Goal: Task Accomplishment & Management: Complete application form

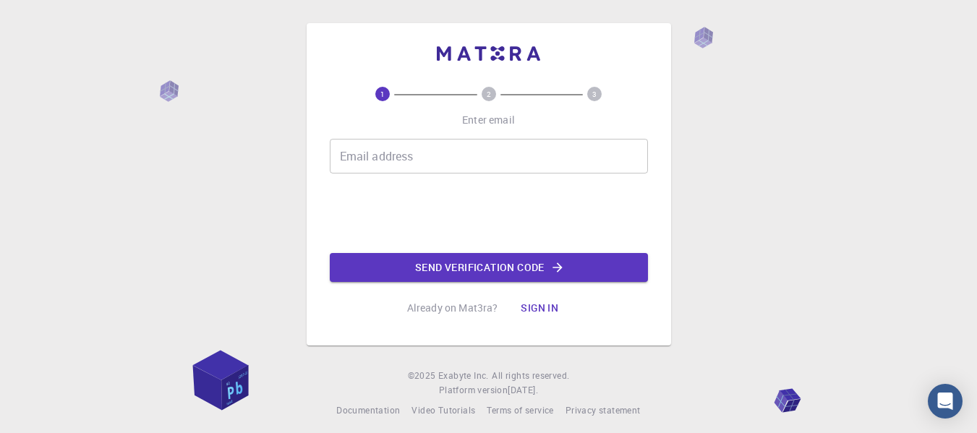
click at [408, 166] on input "Email address" at bounding box center [489, 156] width 318 height 35
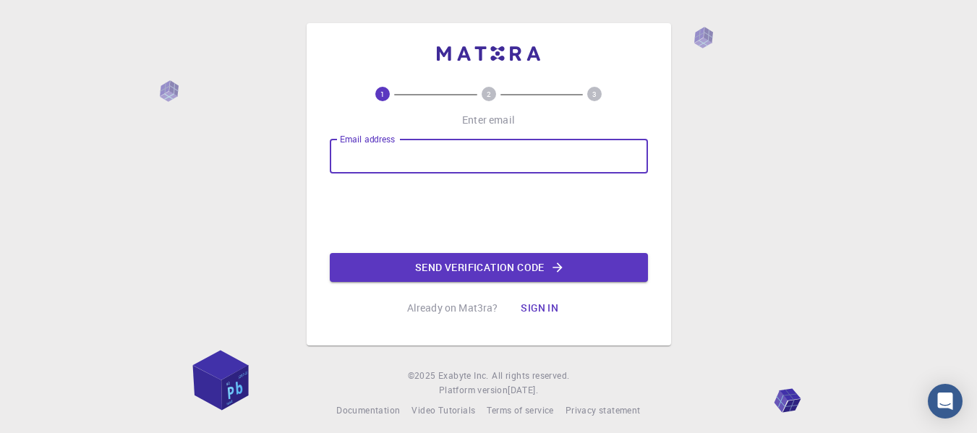
type input "[EMAIL_ADDRESS][DOMAIN_NAME]"
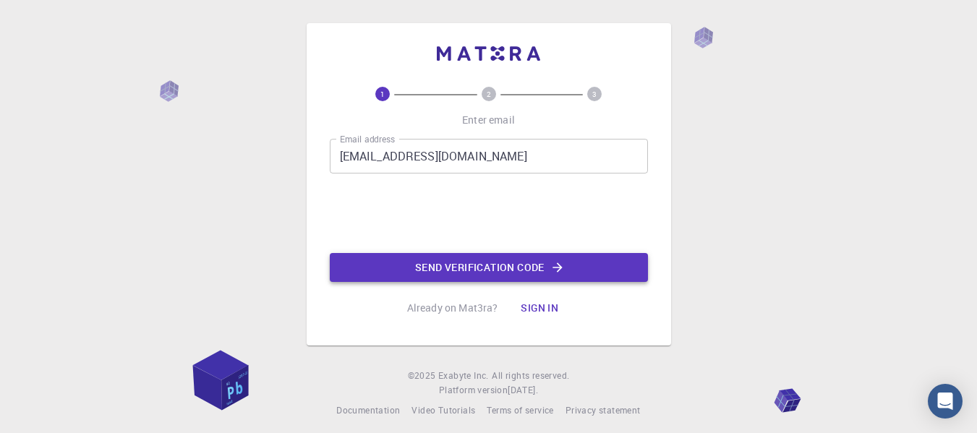
click at [460, 273] on button "Send verification code" at bounding box center [489, 267] width 318 height 29
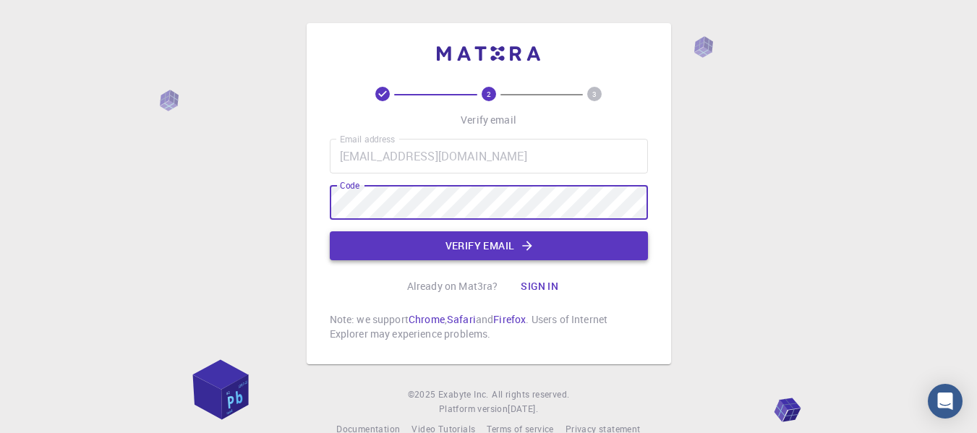
click at [575, 257] on button "Verify email" at bounding box center [489, 245] width 318 height 29
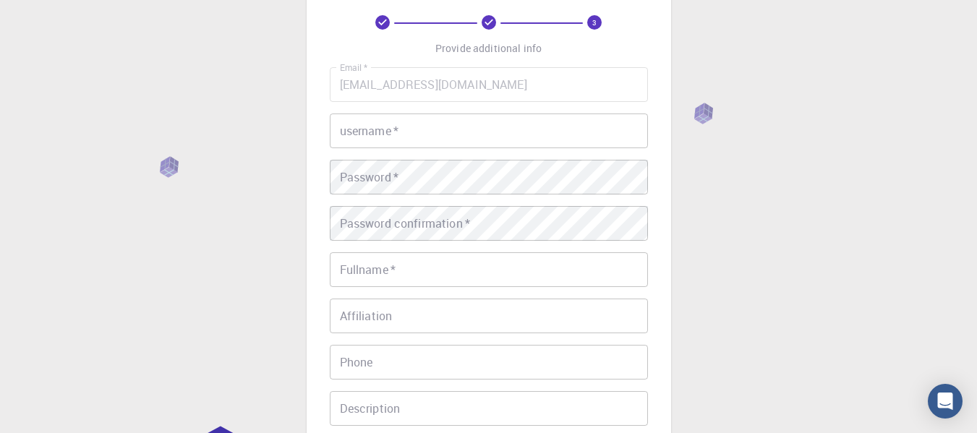
scroll to position [62, 0]
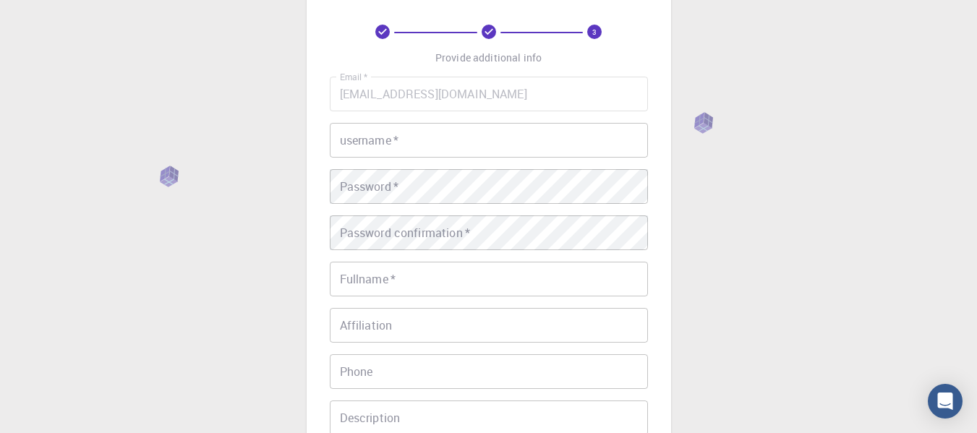
click at [523, 147] on input "username   *" at bounding box center [489, 140] width 318 height 35
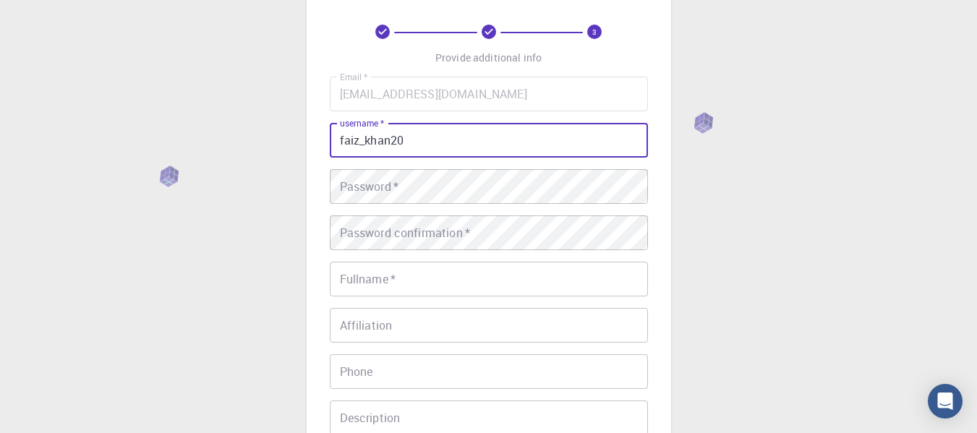
type input "faiz_khan20"
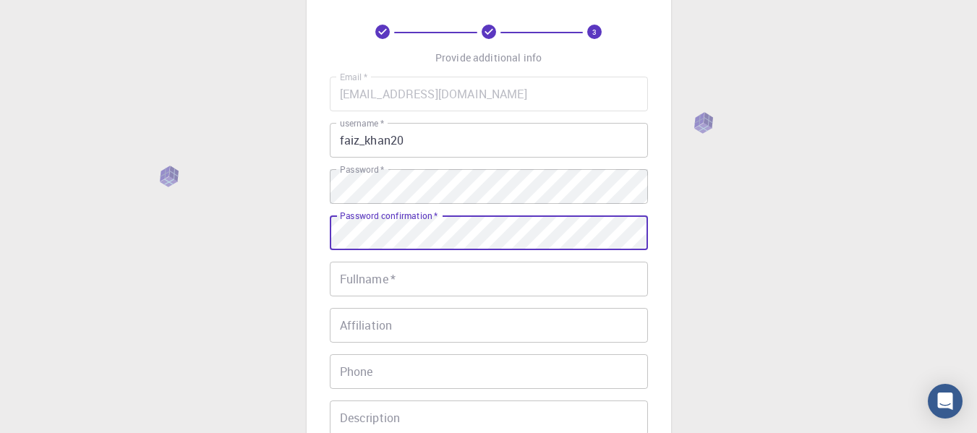
click at [447, 272] on input "Fullname   *" at bounding box center [489, 279] width 318 height 35
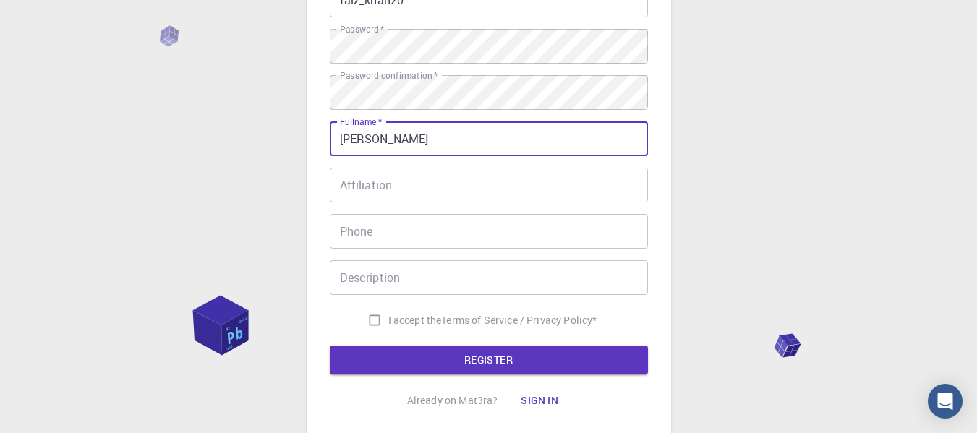
scroll to position [218, 0]
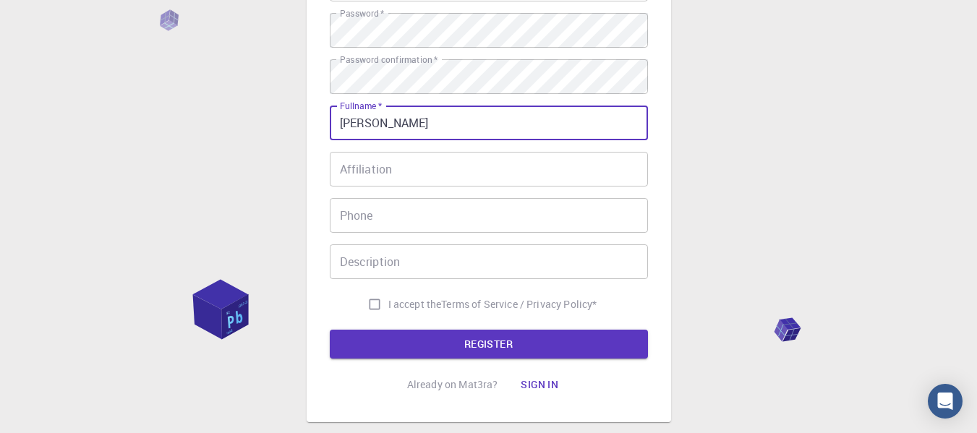
type input "[PERSON_NAME]"
click at [369, 310] on input "I accept the Terms of Service / Privacy Policy *" at bounding box center [374, 304] width 27 height 27
checkbox input "true"
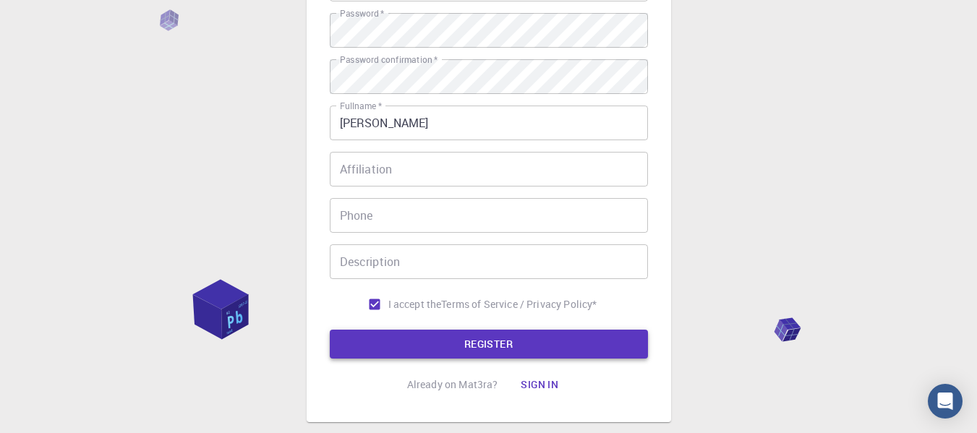
click at [481, 334] on button "REGISTER" at bounding box center [489, 344] width 318 height 29
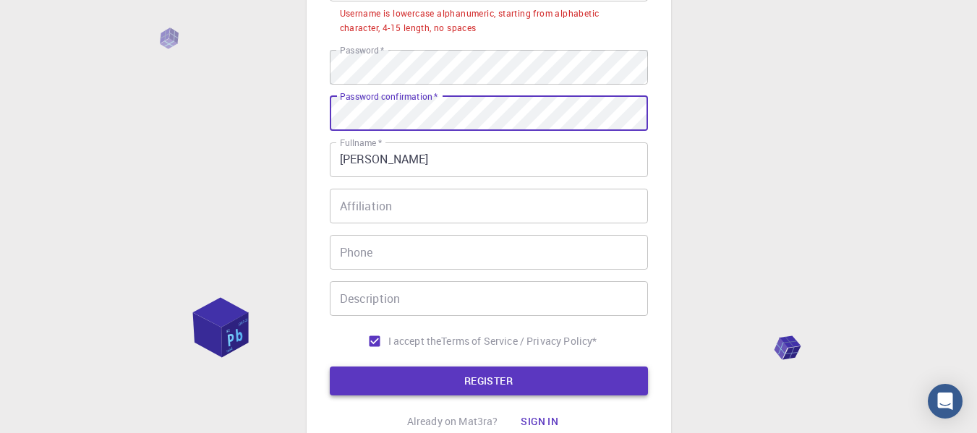
click at [426, 374] on button "REGISTER" at bounding box center [489, 380] width 318 height 29
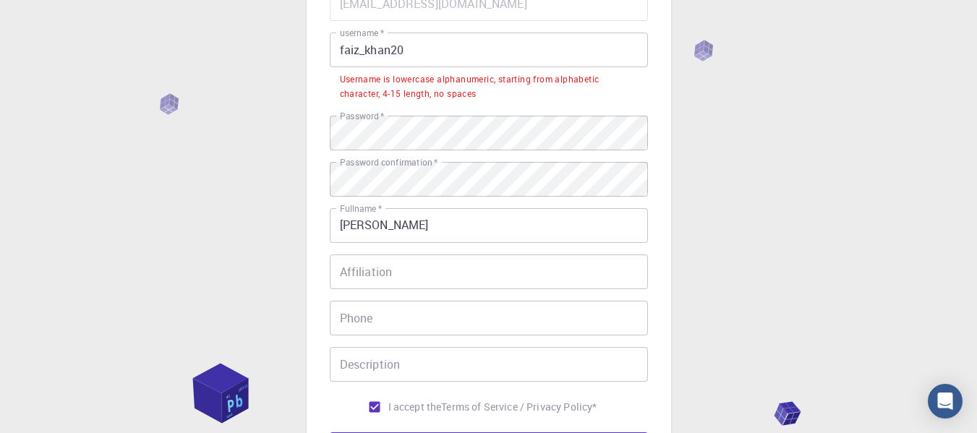
scroll to position [74, 0]
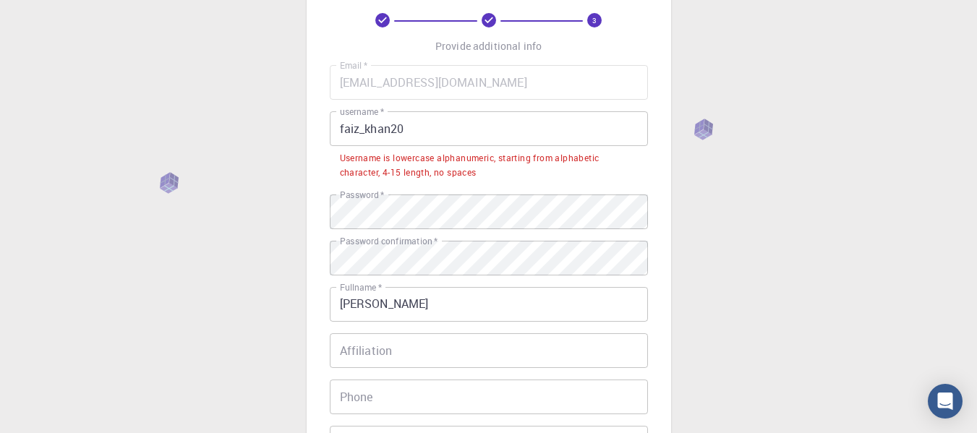
click at [363, 128] on input "faiz_khan20" at bounding box center [489, 128] width 318 height 35
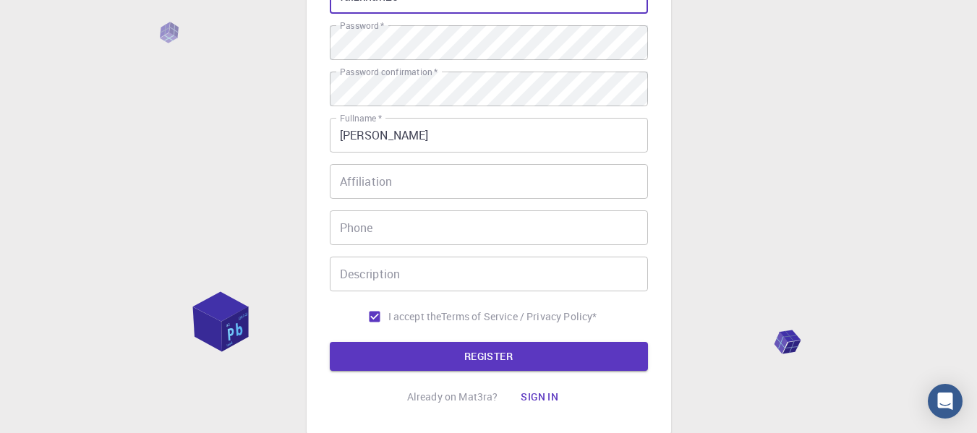
scroll to position [303, 0]
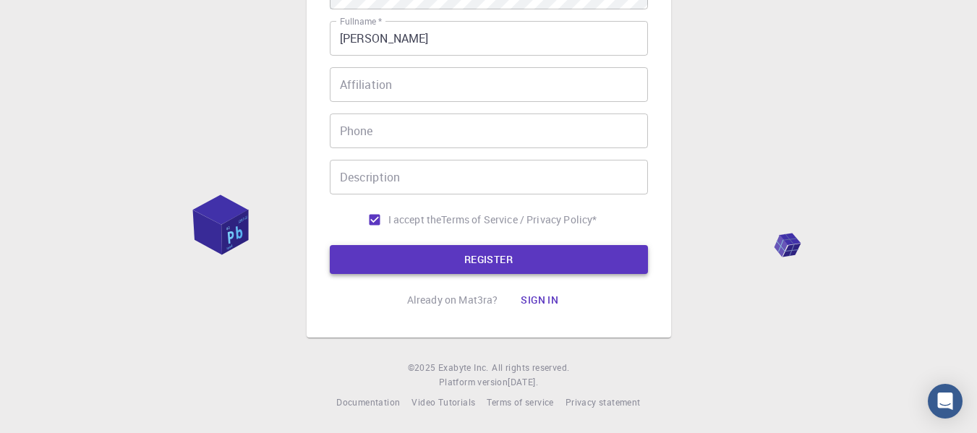
type input "faizkhan20"
click at [468, 252] on button "REGISTER" at bounding box center [489, 259] width 318 height 29
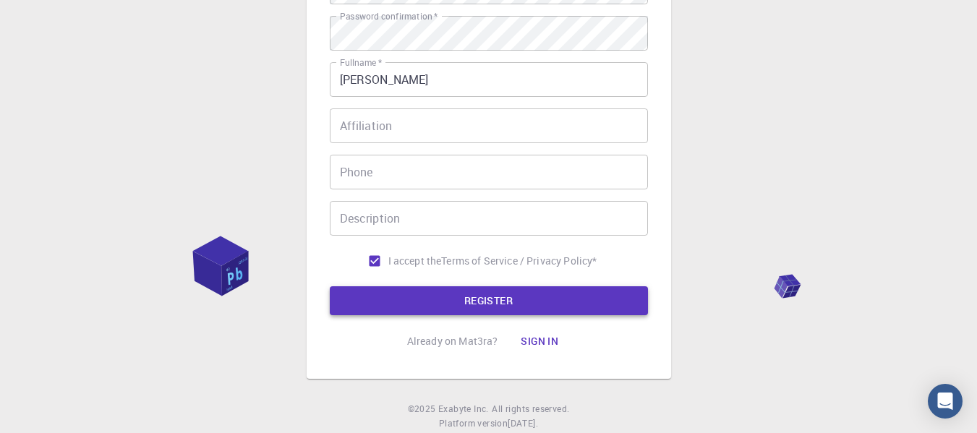
scroll to position [301, 0]
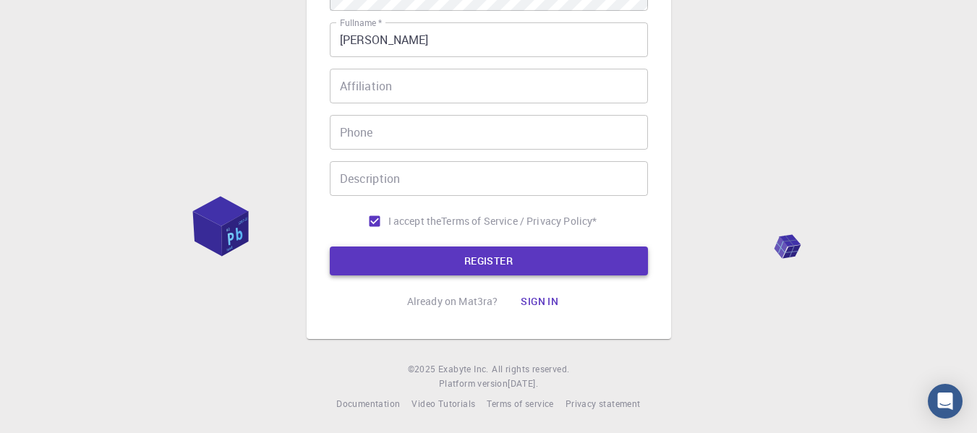
click at [463, 264] on button "REGISTER" at bounding box center [489, 260] width 318 height 29
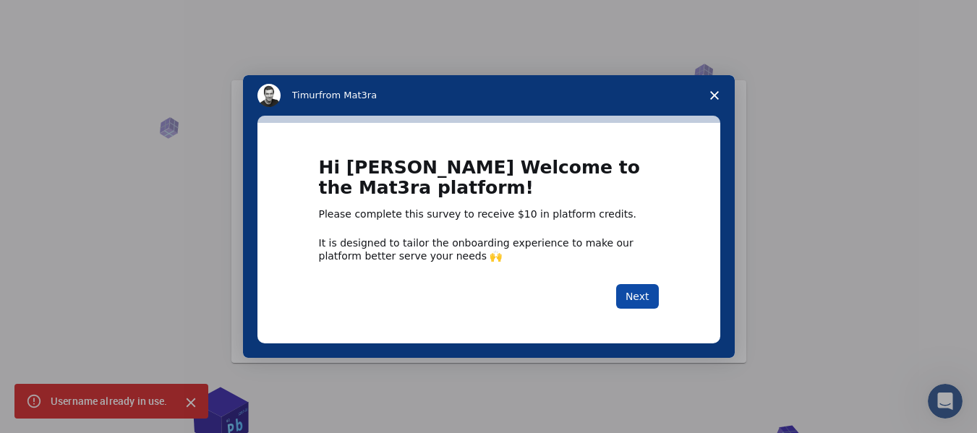
click at [635, 295] on button "Next" at bounding box center [637, 296] width 43 height 25
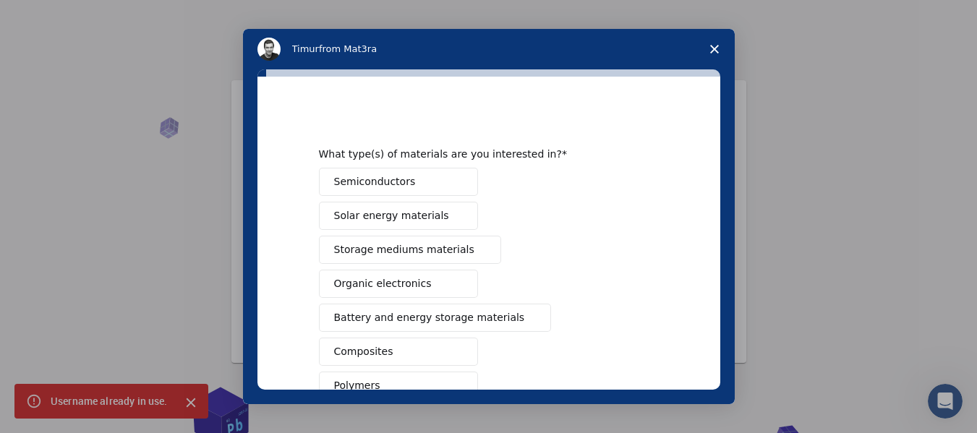
click at [405, 181] on button "Semiconductors" at bounding box center [398, 182] width 159 height 28
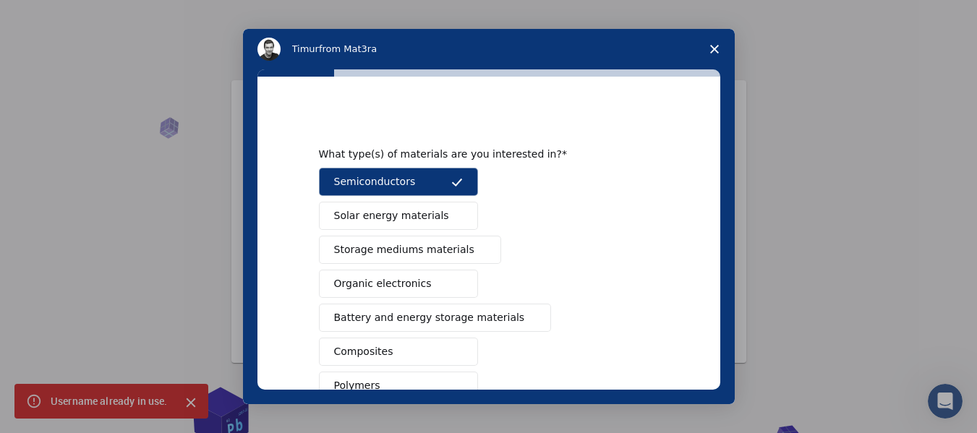
click at [715, 47] on icon "Close survey" at bounding box center [714, 49] width 9 height 9
